Goal: Transaction & Acquisition: Purchase product/service

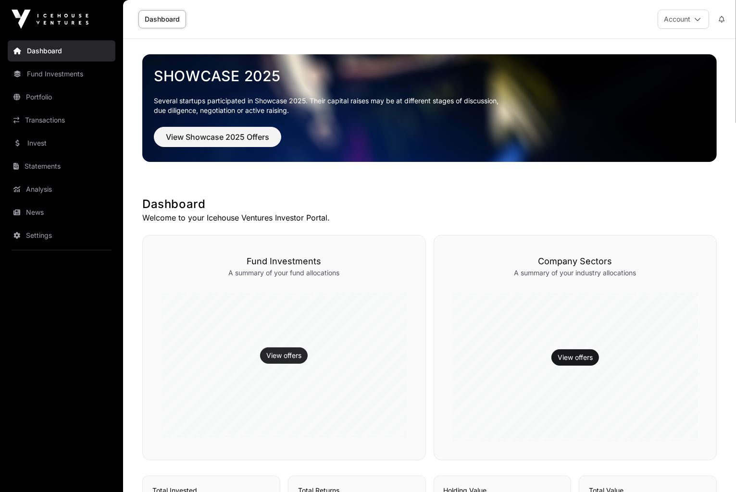
click at [267, 359] on link "View offers" at bounding box center [283, 356] width 35 height 10
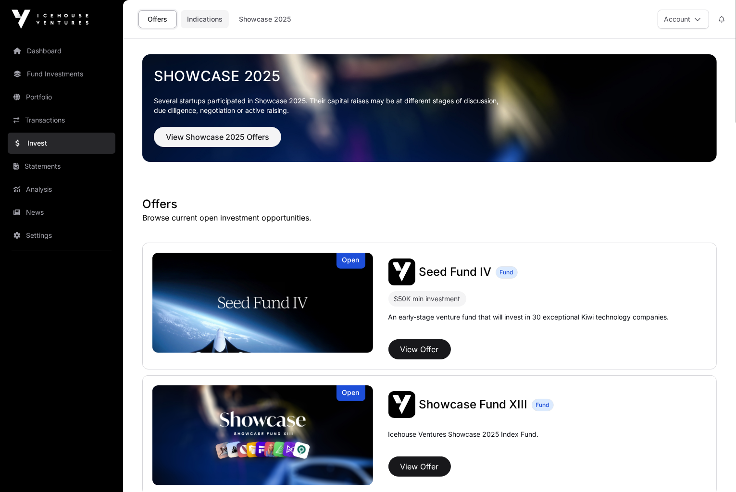
click at [210, 22] on link "Indications" at bounding box center [205, 19] width 48 height 18
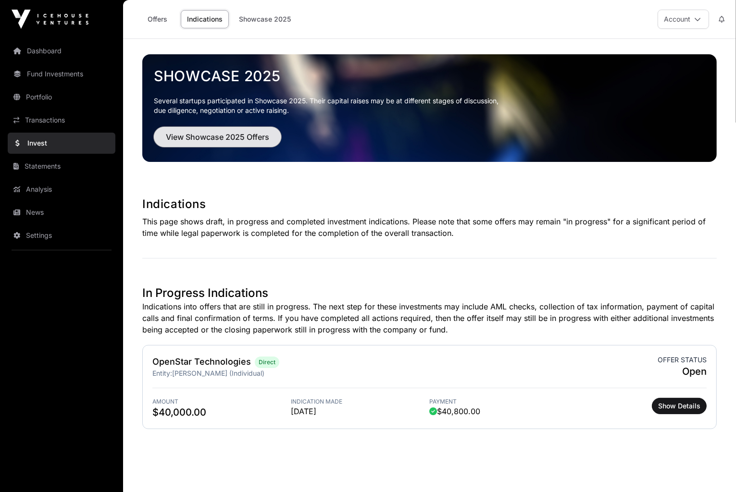
click at [234, 137] on span "View Showcase 2025 Offers" at bounding box center [217, 137] width 103 height 12
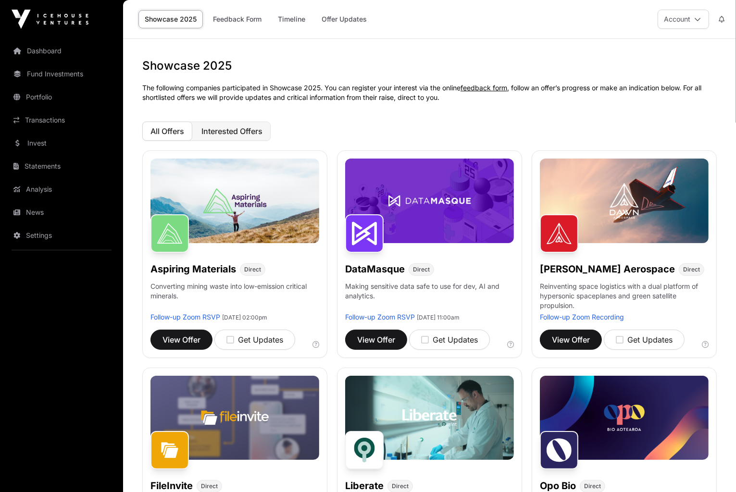
click at [252, 128] on span "Interested Offers" at bounding box center [231, 131] width 61 height 10
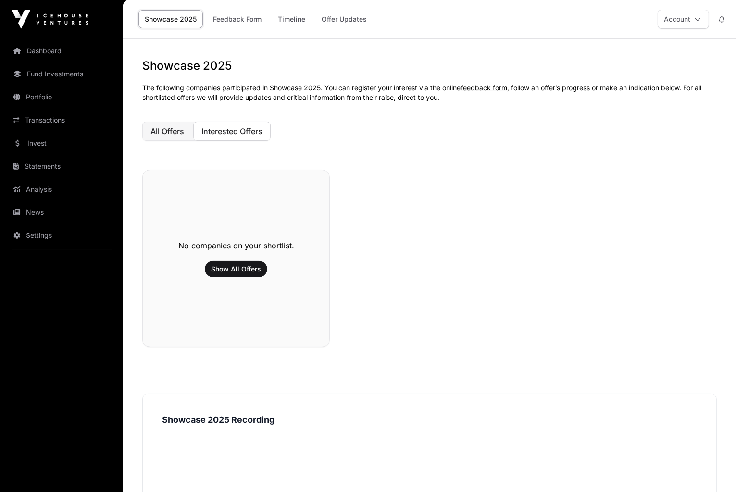
click at [165, 132] on span "All Offers" at bounding box center [167, 131] width 34 height 10
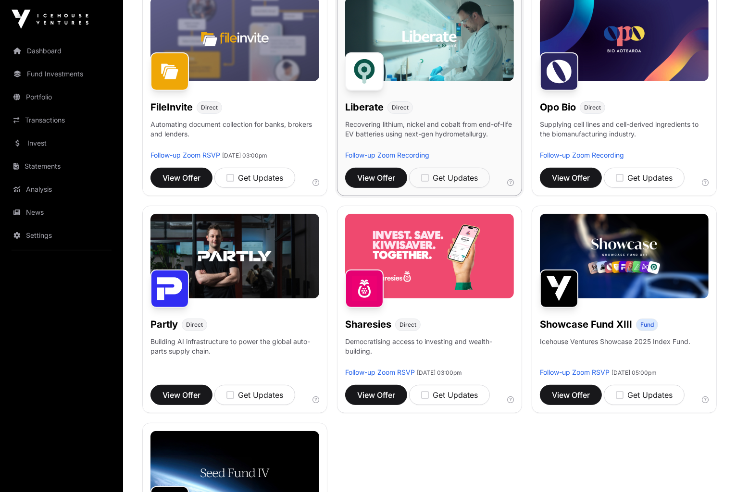
scroll to position [385, 0]
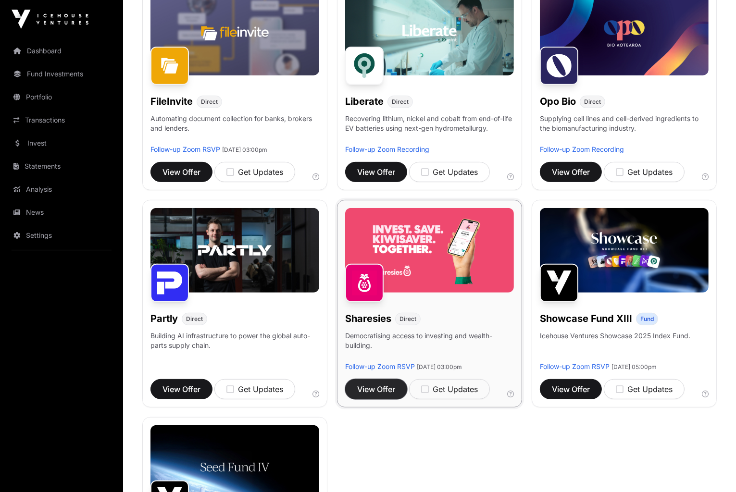
click at [392, 395] on span "View Offer" at bounding box center [376, 390] width 38 height 12
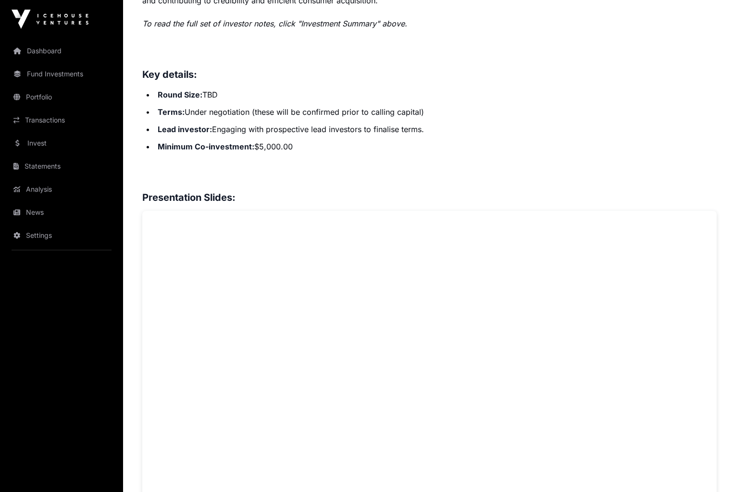
scroll to position [232, 0]
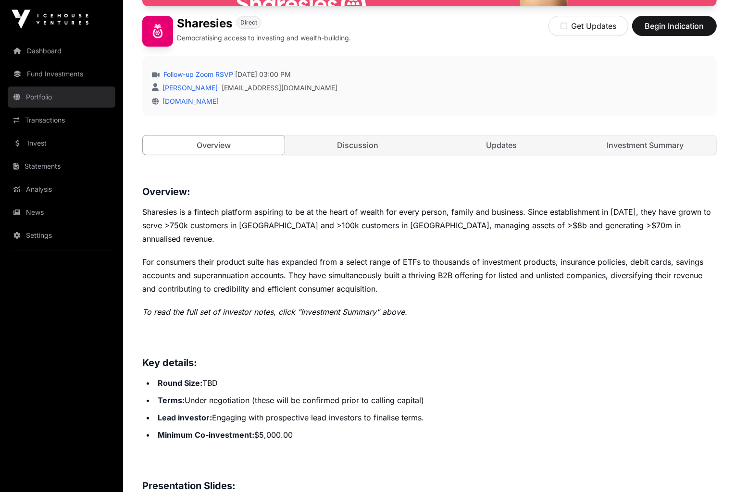
click at [46, 98] on link "Portfolio" at bounding box center [62, 97] width 108 height 21
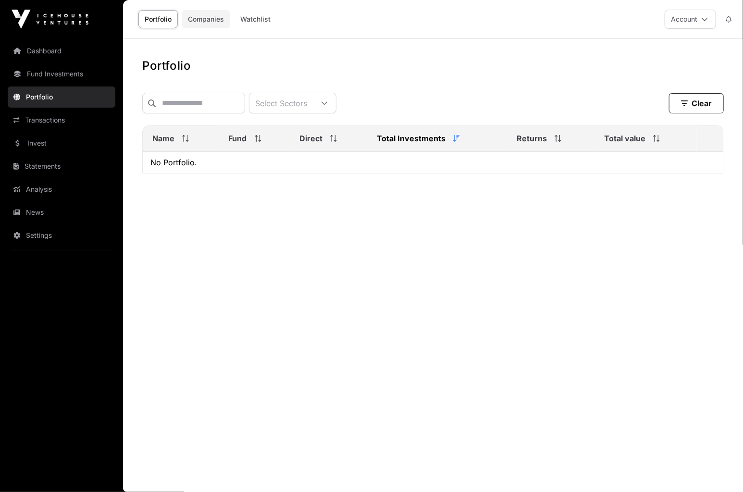
click at [204, 21] on link "Companies" at bounding box center [206, 19] width 49 height 18
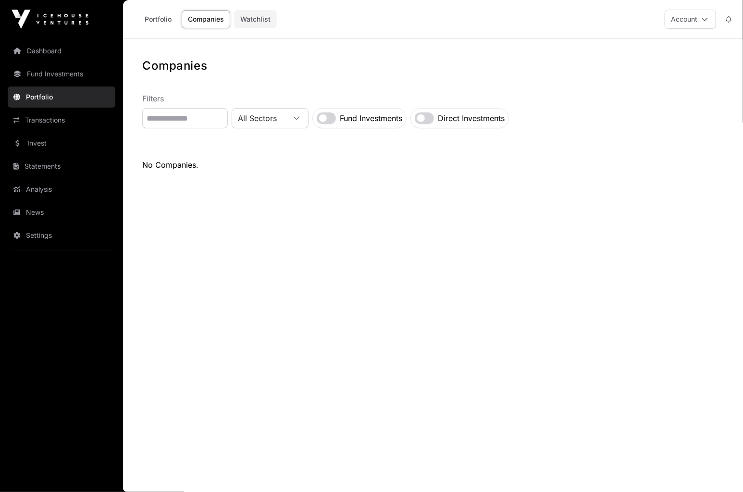
click at [249, 17] on link "Watchlist" at bounding box center [255, 19] width 43 height 18
